Goal: Task Accomplishment & Management: Manage account settings

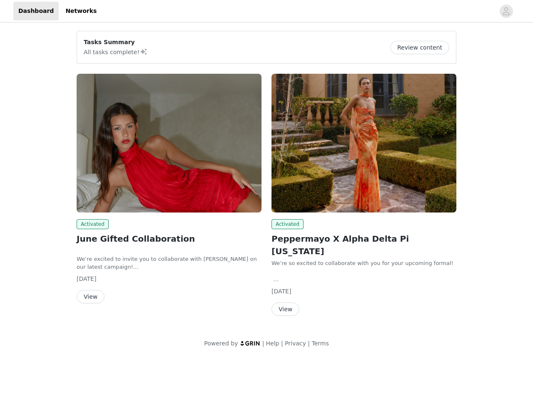
click at [267, 172] on div "Activated Peppermayo X Alpha Delta Pi [US_STATE] We’re so excited to collaborat…" at bounding box center [364, 196] width 195 height 255
click at [267, 11] on div at bounding box center [298, 11] width 393 height 19
click at [507, 11] on icon "avatar" at bounding box center [506, 11] width 8 height 13
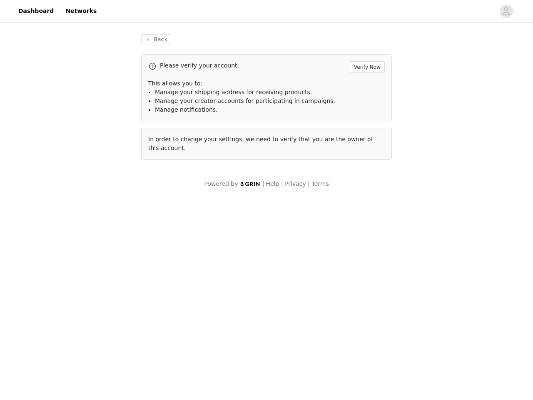
click at [423, 47] on div "Back Please verify your account. Verify Now This allows you to: Manage your shi…" at bounding box center [266, 111] width 533 height 174
click at [169, 143] on span "In order to change your settings, we need to verify that you are the owner of t…" at bounding box center [260, 143] width 225 height 15
click at [91, 224] on body "Dashboard Networks Back Please verify your account. Verify Now This allows you …" at bounding box center [266, 200] width 533 height 400
click at [90, 297] on body "Dashboard Networks Back Please verify your account. Verify Now This allows you …" at bounding box center [266, 200] width 533 height 400
